Goal: Transaction & Acquisition: Purchase product/service

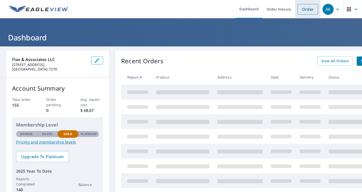
click at [306, 9] on link "Order" at bounding box center [308, 9] width 20 height 11
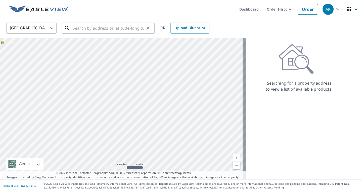
click at [93, 29] on input "text" at bounding box center [109, 28] width 72 height 14
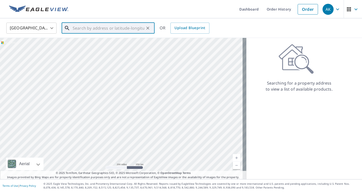
paste input "[STREET_ADDRESS][PERSON_NAME] [GEOGRAPHIC_DATA], FL 34743"
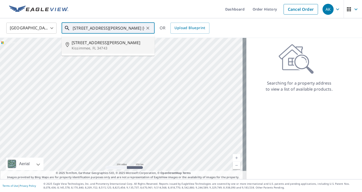
click at [88, 41] on span "[STREET_ADDRESS][PERSON_NAME]" at bounding box center [111, 43] width 79 height 6
type input "[STREET_ADDRESS][PERSON_NAME]"
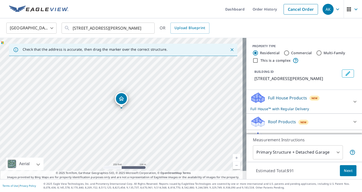
click at [279, 123] on p "Roof Products" at bounding box center [282, 122] width 28 height 6
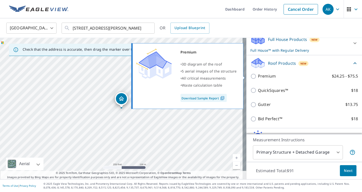
click at [250, 77] on input "Premium $24.25 - $75.5" at bounding box center [254, 76] width 8 height 6
checkbox input "true"
checkbox input "false"
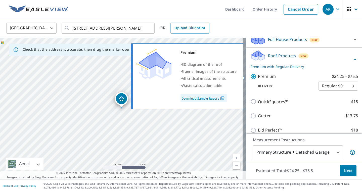
scroll to position [59, 0]
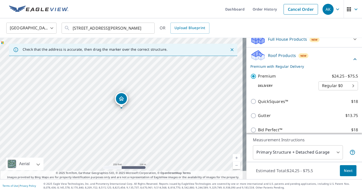
click at [344, 172] on span "Next" at bounding box center [348, 171] width 9 height 6
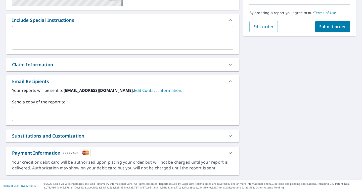
scroll to position [65, 0]
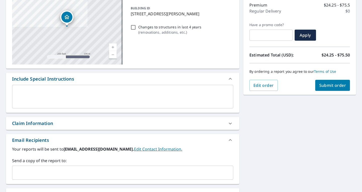
click at [319, 86] on span "Submit order" at bounding box center [332, 86] width 27 height 6
